Goal: Check status: Check status

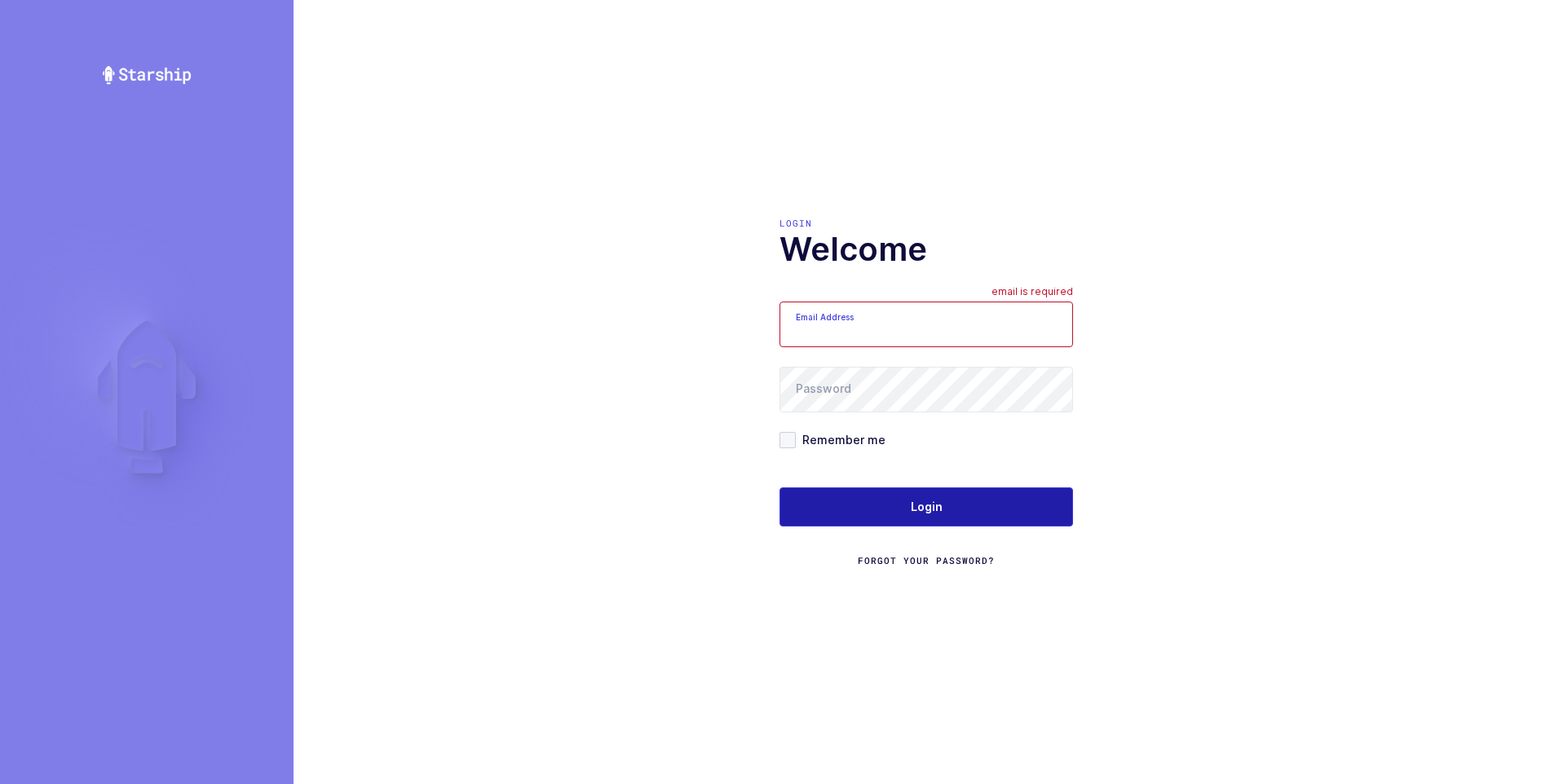
type input "[PERSON_NAME][EMAIL_ADDRESS][DOMAIN_NAME]"
click at [930, 503] on span "Login" at bounding box center [927, 507] width 31 height 17
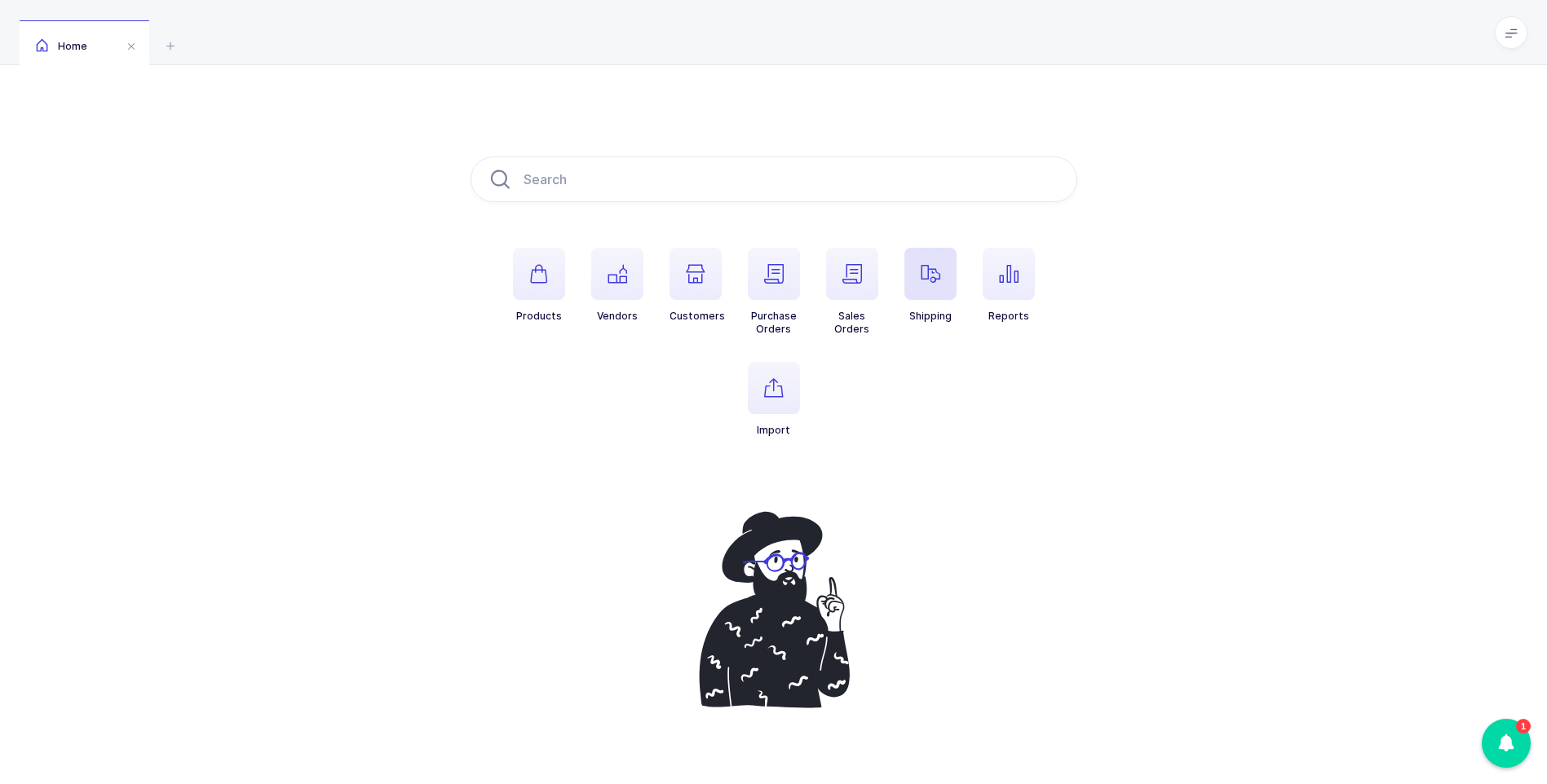
click at [942, 273] on span "button" at bounding box center [929, 273] width 52 height 52
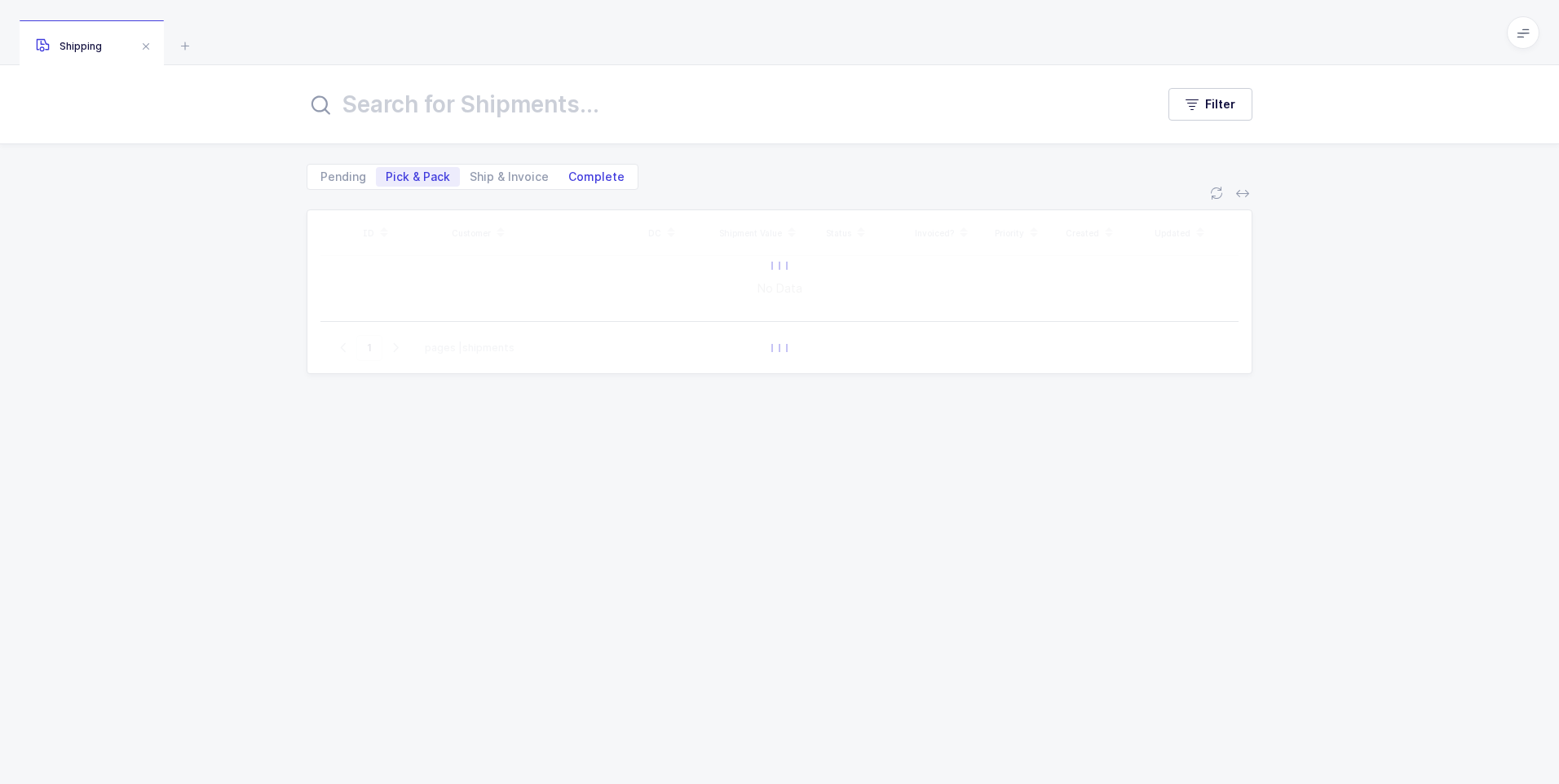
click at [599, 174] on span "Complete" at bounding box center [596, 177] width 56 height 12
click at [570, 174] on input "Complete" at bounding box center [564, 172] width 11 height 11
radio input "true"
radio input "false"
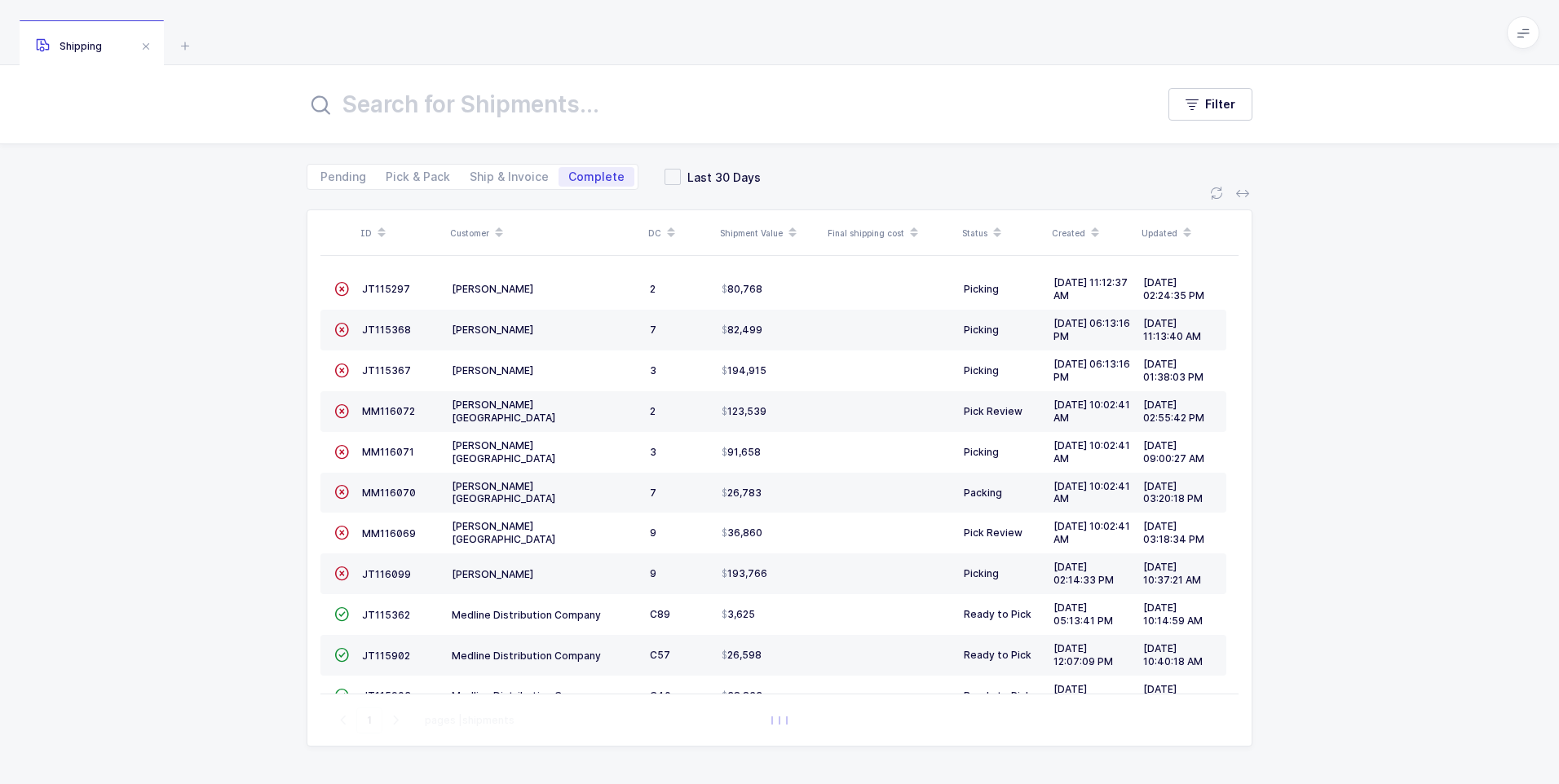
click at [464, 101] on input "text" at bounding box center [722, 104] width 830 height 39
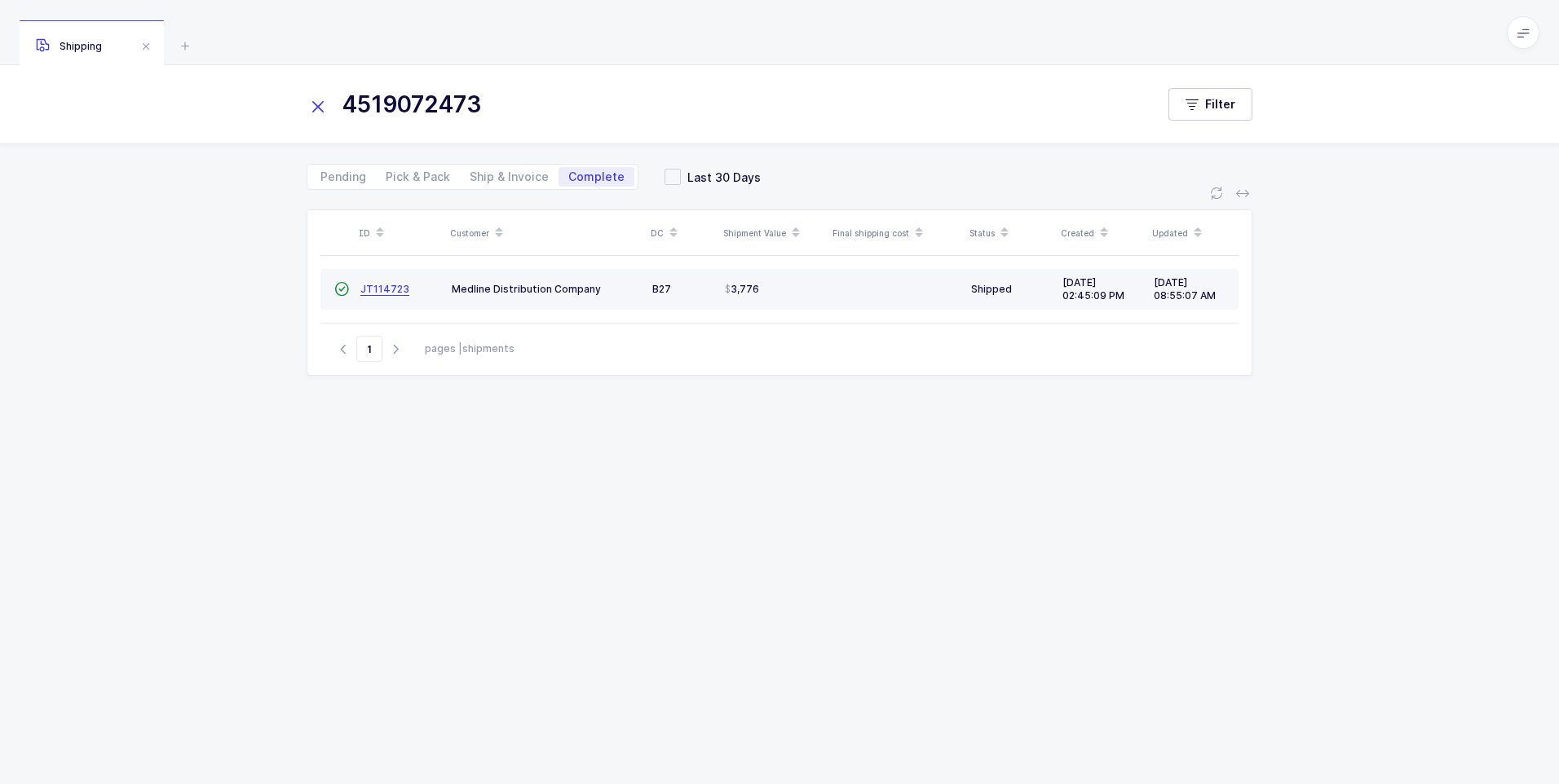
type input "4519072473"
click at [376, 290] on span "JT114723" at bounding box center [385, 289] width 49 height 12
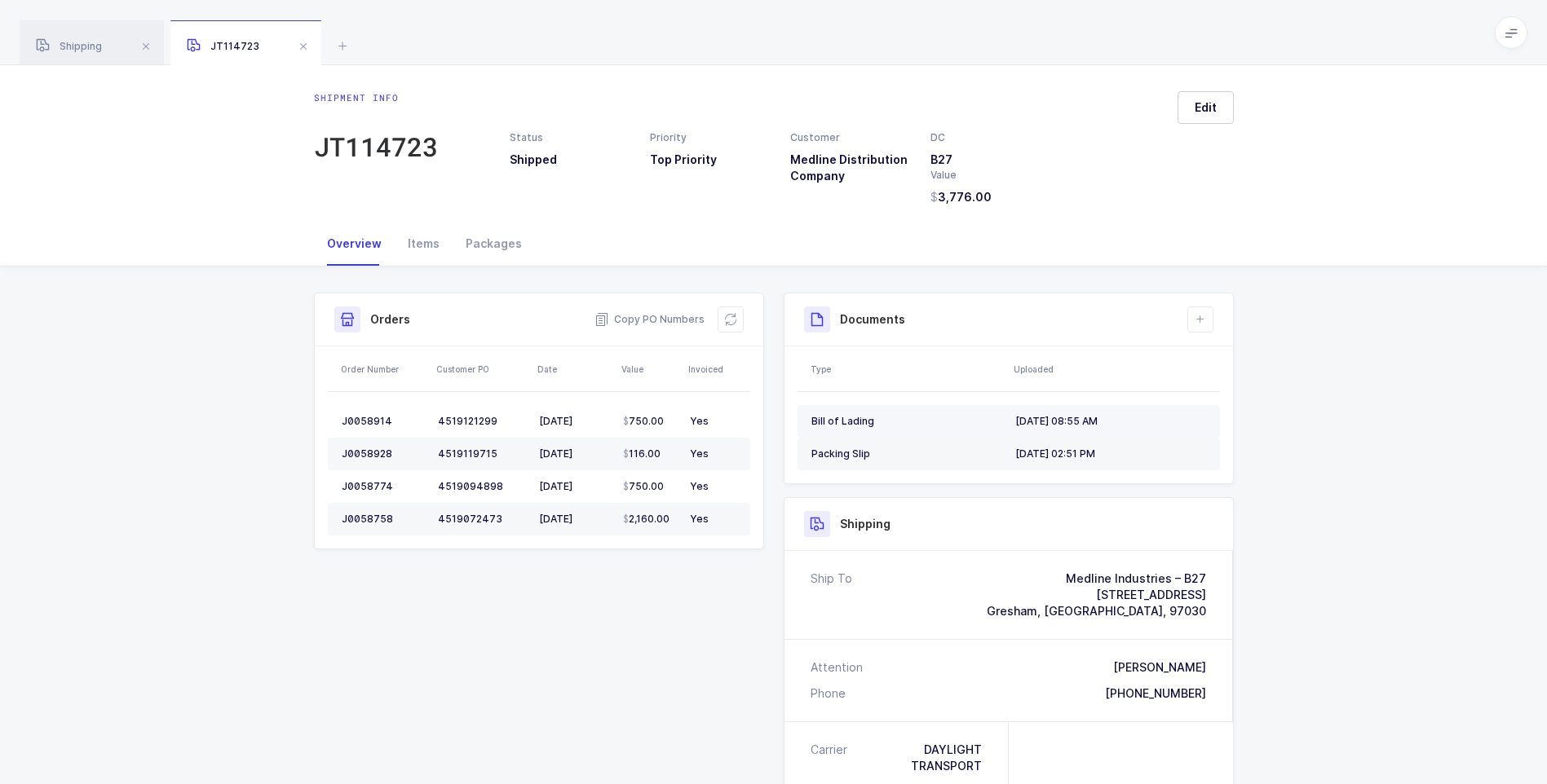
click at [838, 423] on div "Bill of Lading" at bounding box center [907, 420] width 191 height 13
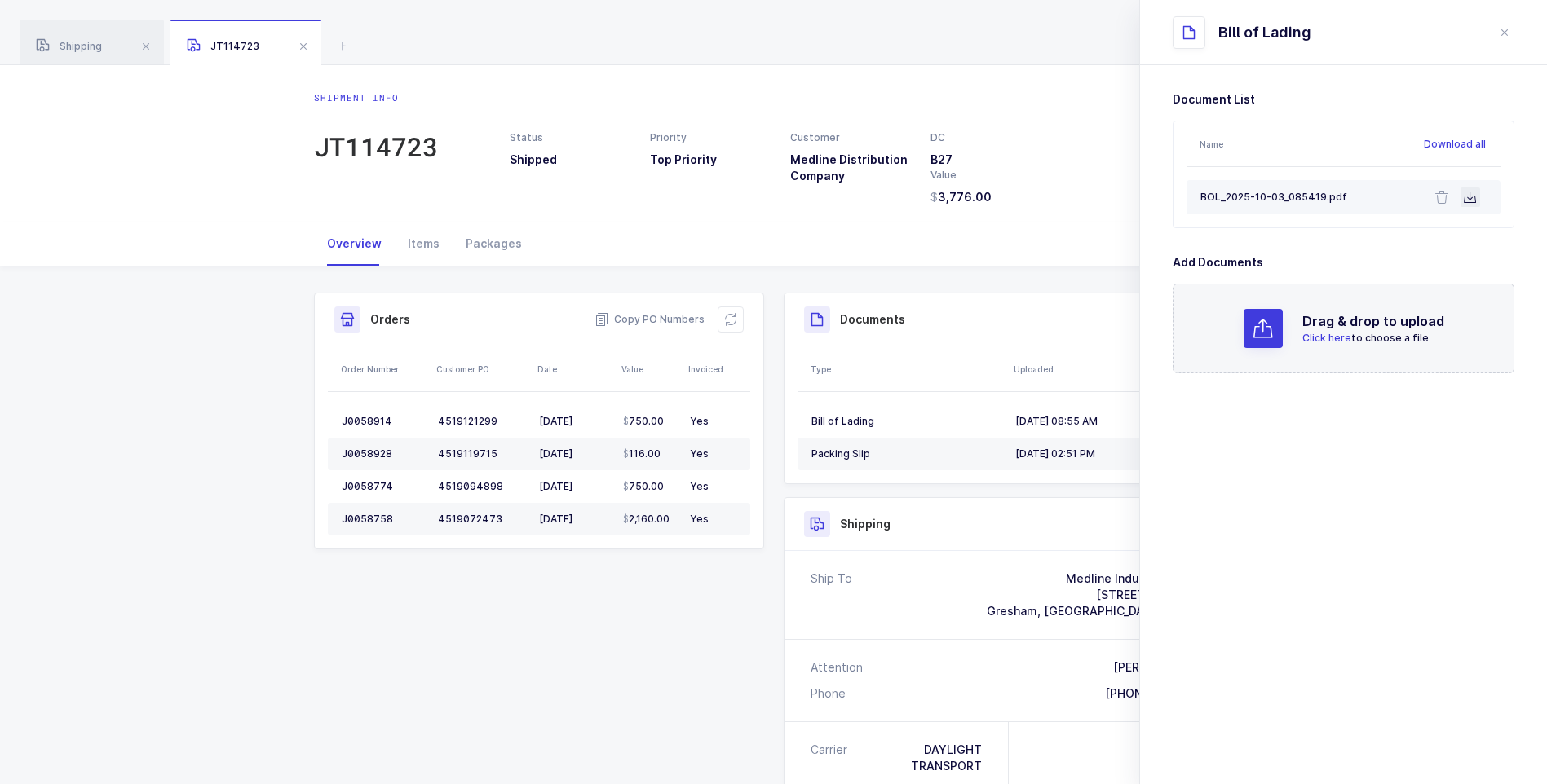
click at [1472, 195] on icon at bounding box center [1470, 197] width 13 height 13
click at [490, 240] on div "Packages" at bounding box center [494, 243] width 82 height 44
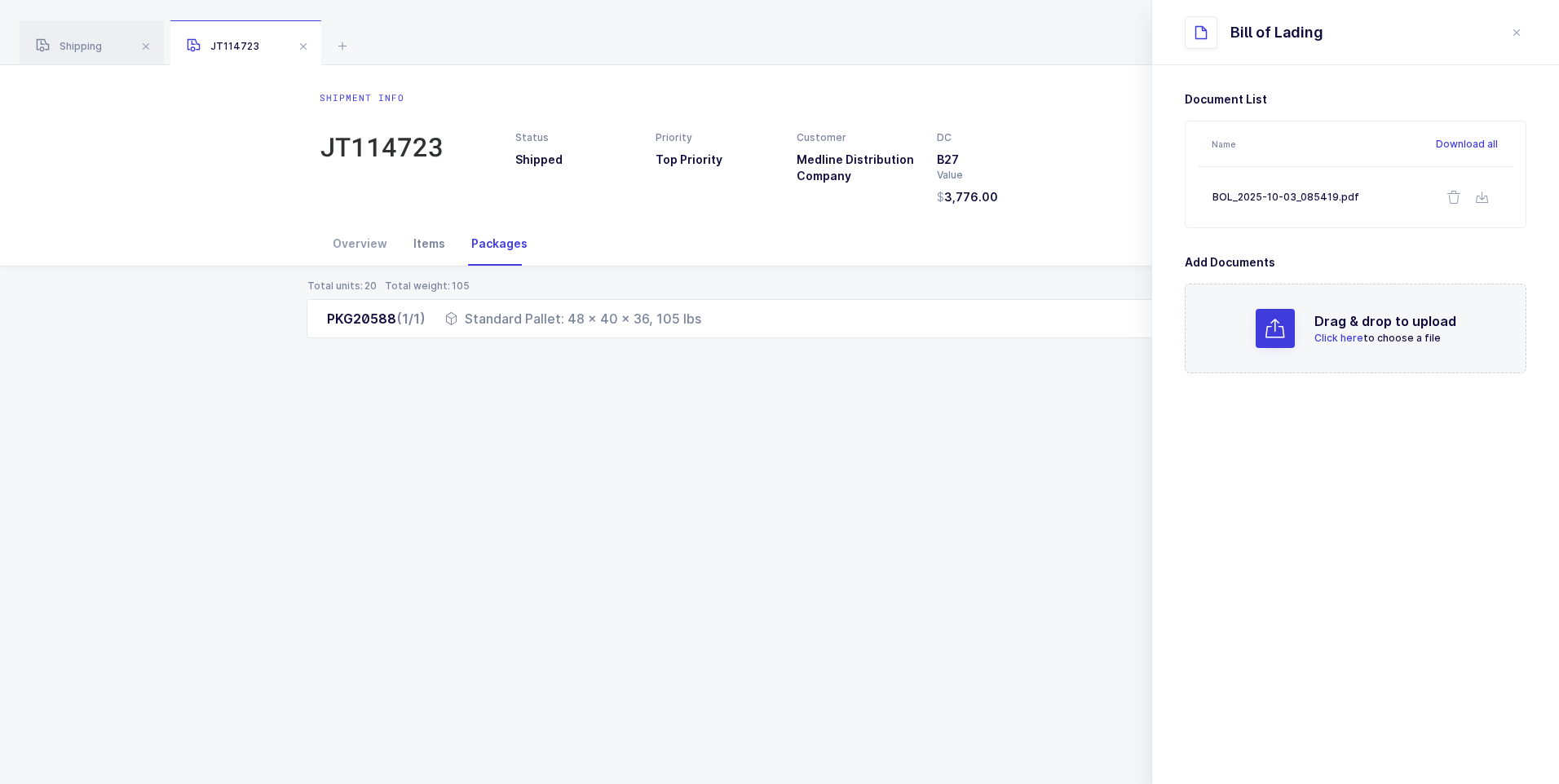
click at [426, 245] on div "Items" at bounding box center [428, 243] width 58 height 44
